Goal: Obtain resource: Obtain resource

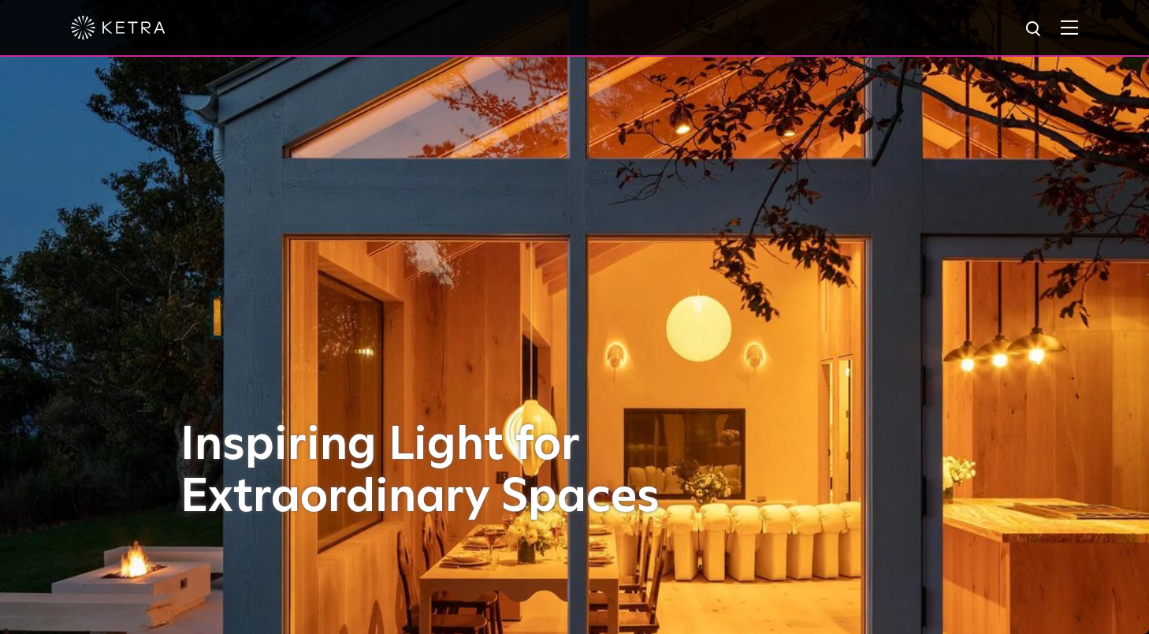
click at [1070, 34] on img at bounding box center [1069, 27] width 17 height 15
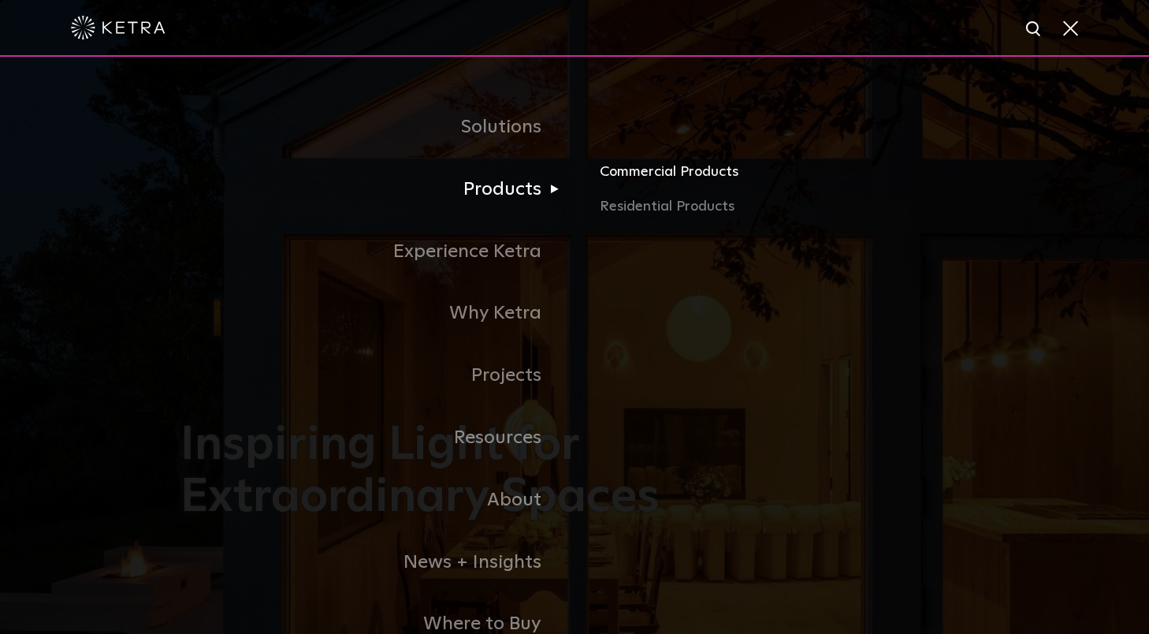
click at [652, 169] on link "Commercial Products" at bounding box center [784, 178] width 369 height 35
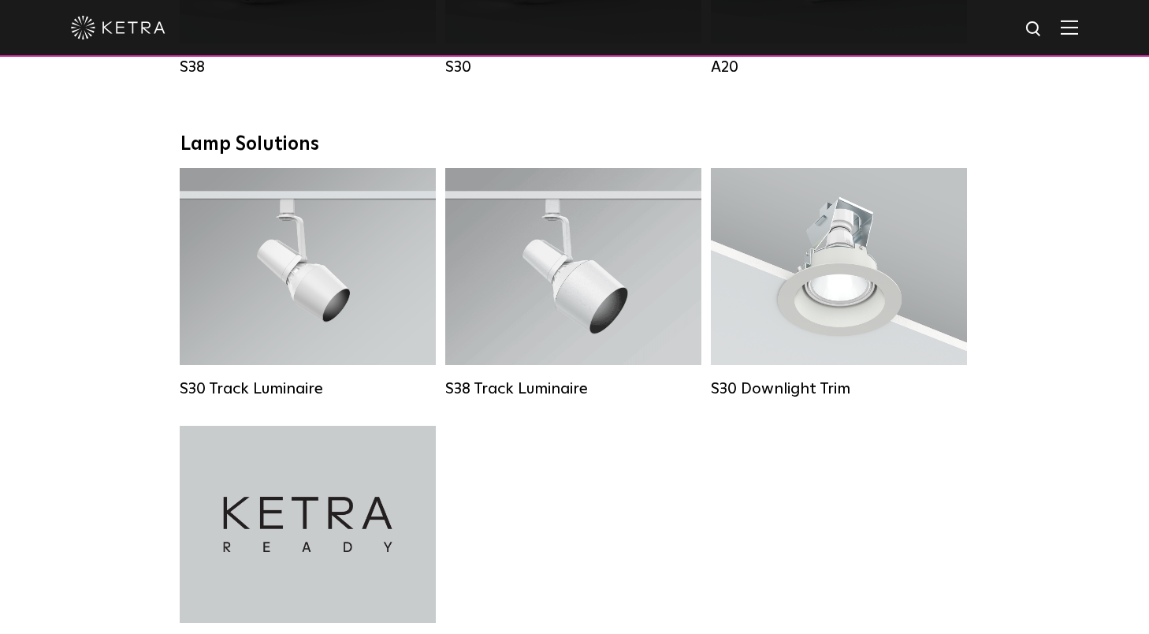
scroll to position [1410, 0]
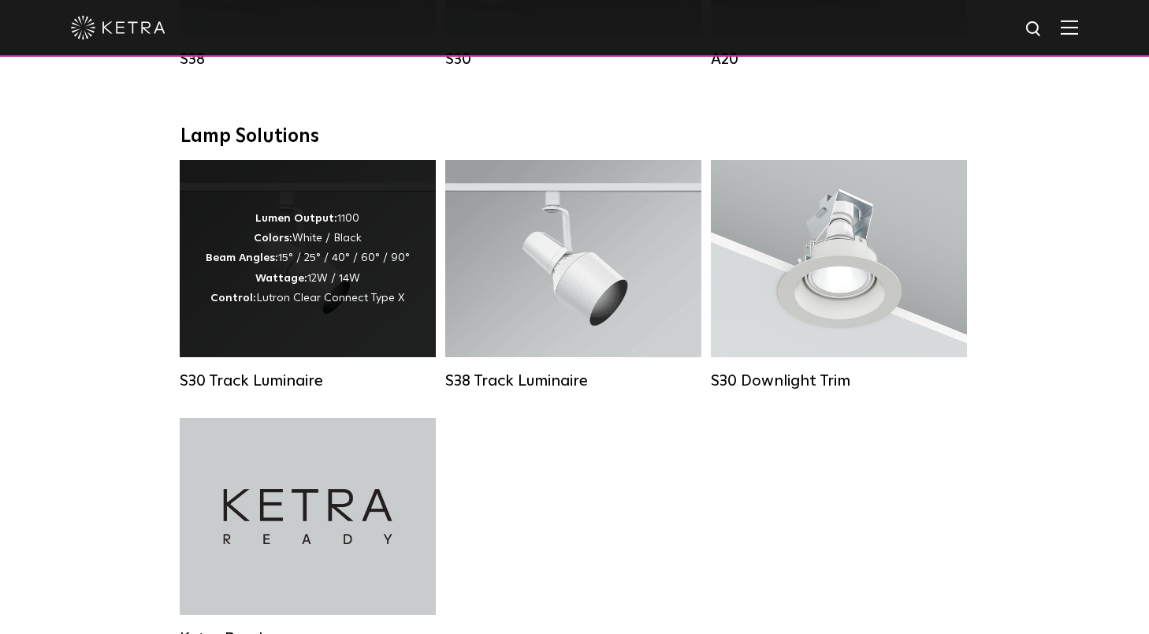
click at [337, 233] on div "Lumen Output: 1100 Colors: White / Black Beam Angles: 15° / 25° / 40° / 60° / 9…" at bounding box center [308, 258] width 204 height 99
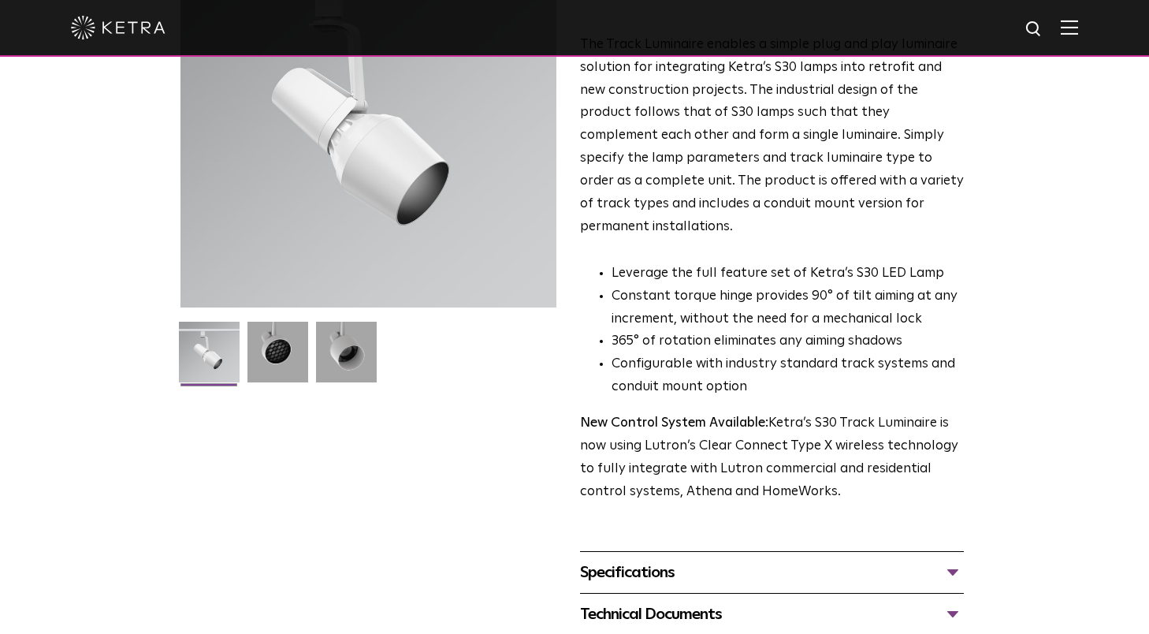
scroll to position [351, 0]
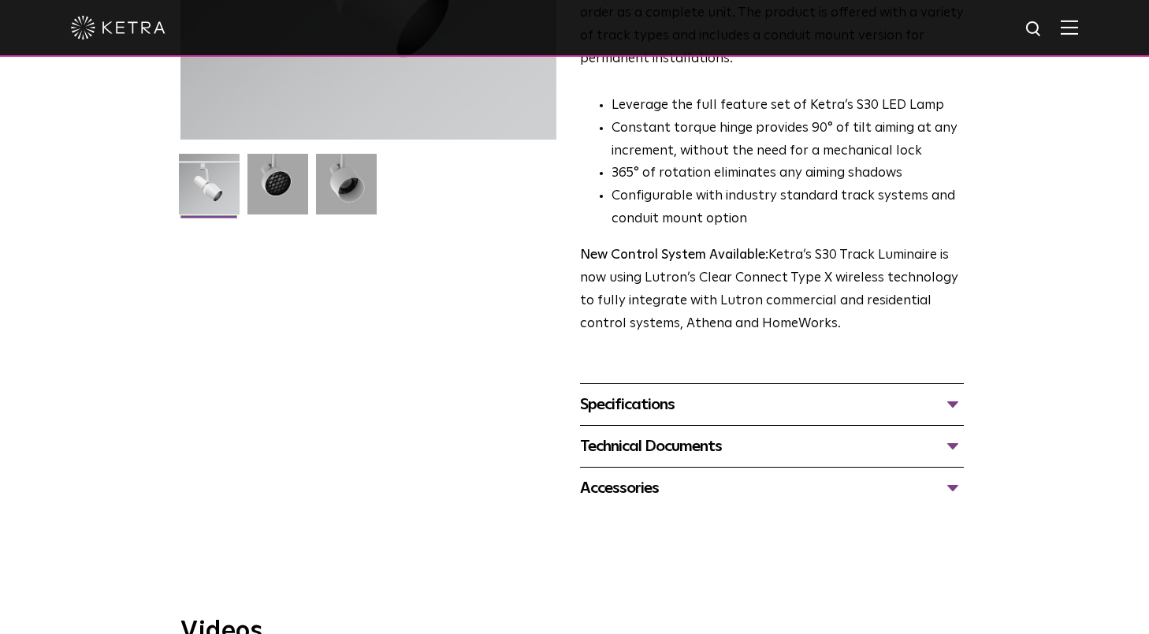
click at [624, 392] on div "Specifications" at bounding box center [772, 404] width 384 height 25
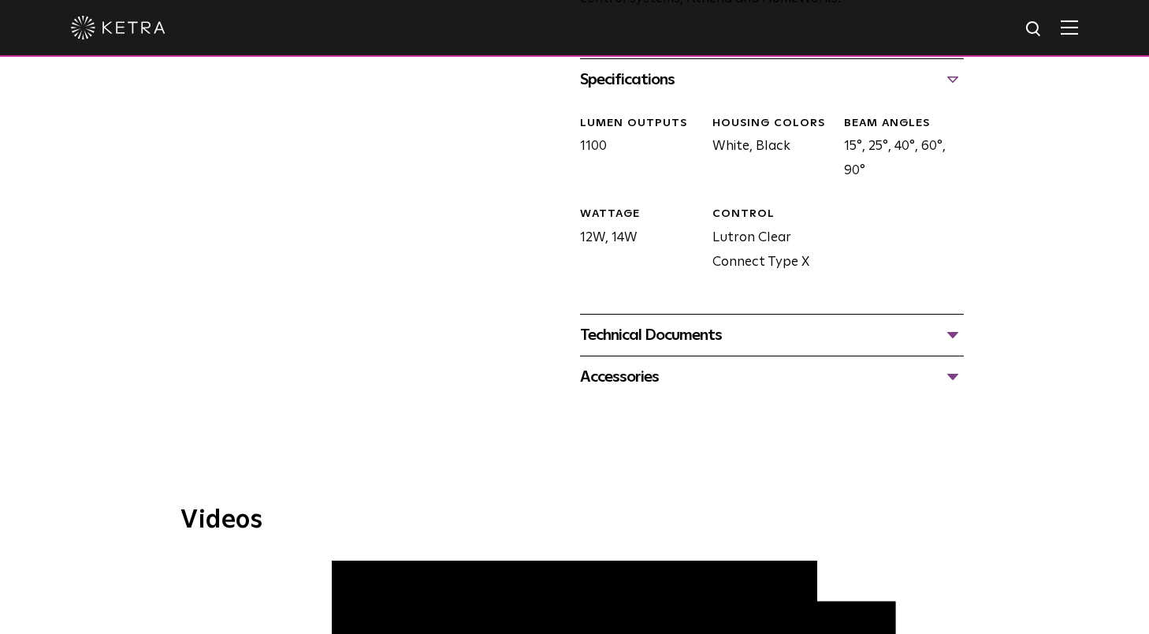
scroll to position [649, 0]
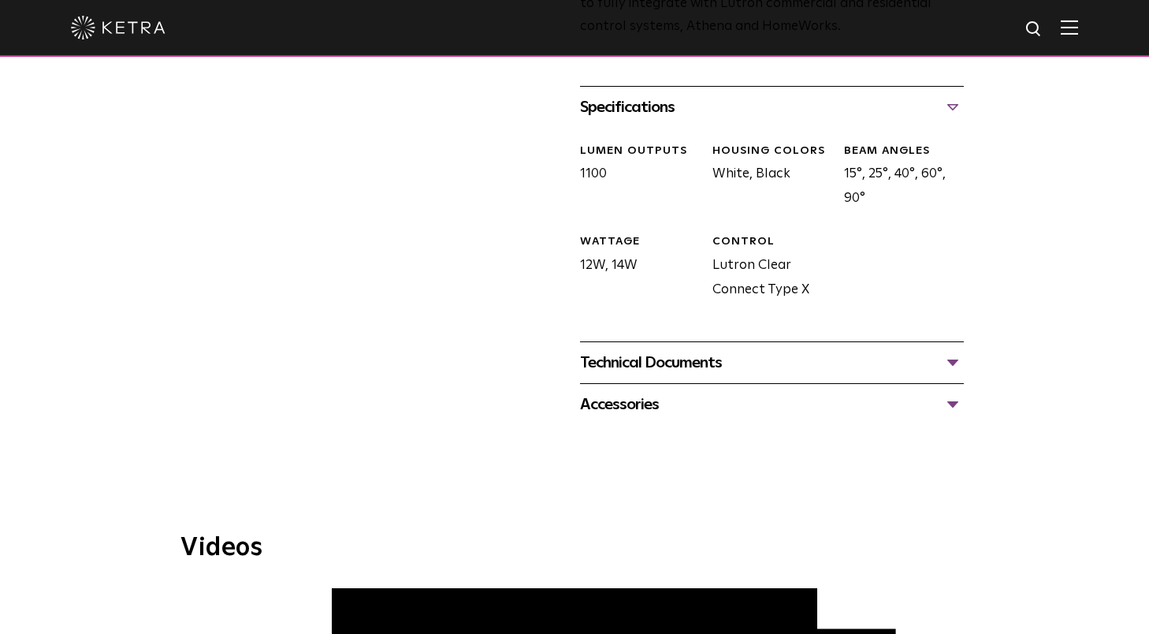
click at [670, 392] on div "Accessories" at bounding box center [772, 404] width 384 height 25
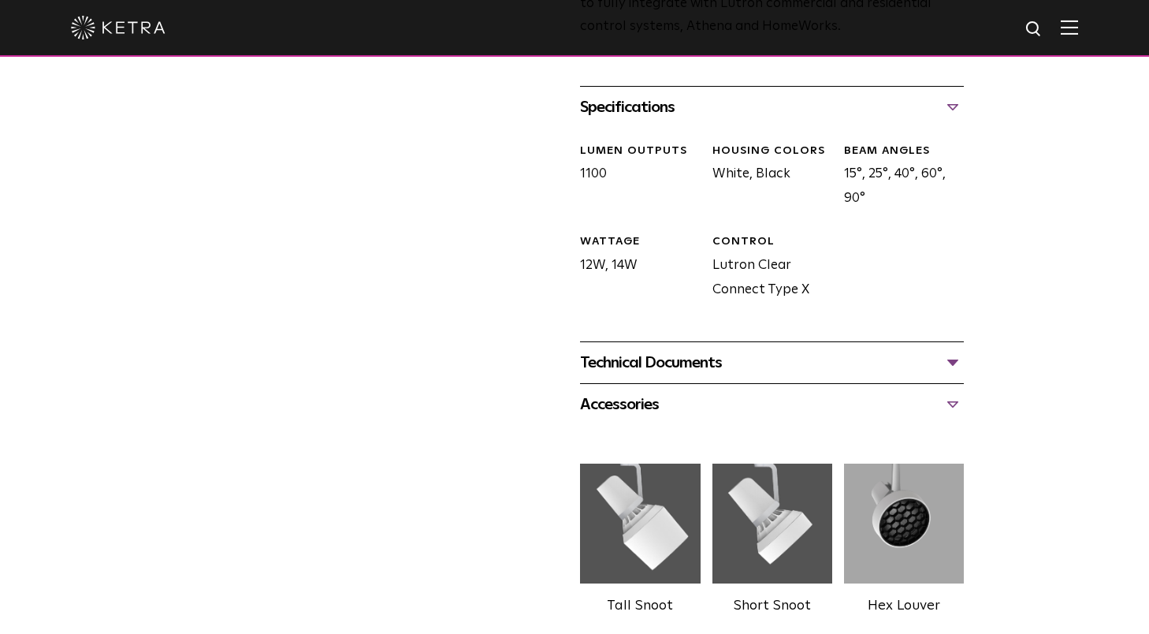
click at [747, 350] on div "Technical Documents" at bounding box center [772, 362] width 384 height 25
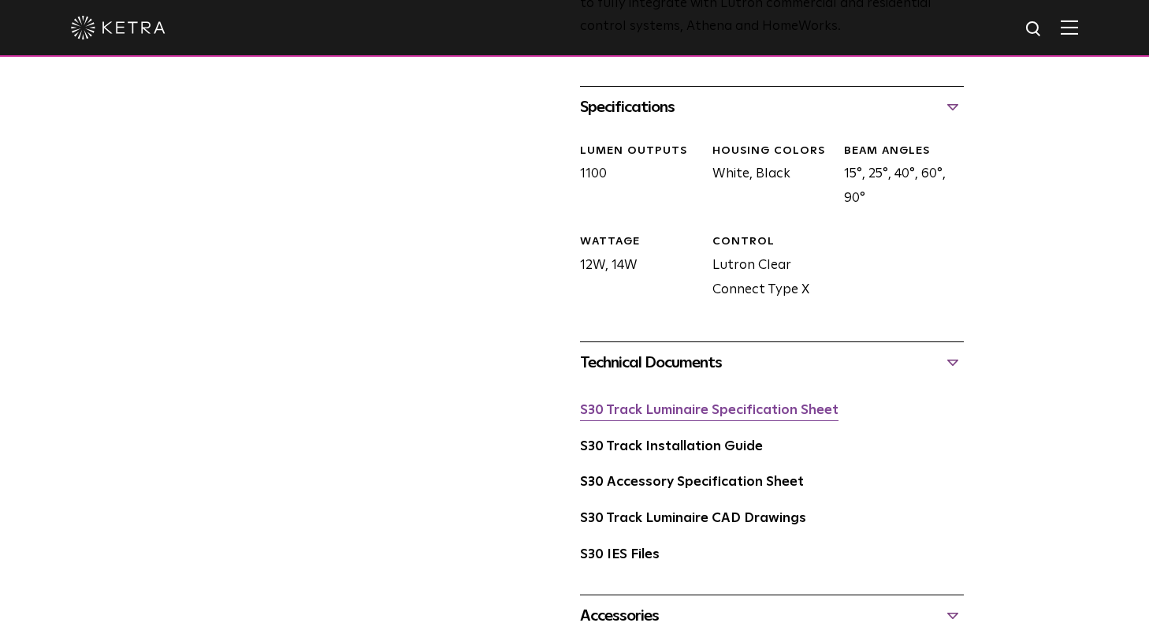
click at [718, 403] on link "S30 Track Luminaire Specification Sheet" at bounding box center [709, 409] width 258 height 13
